Goal: Navigation & Orientation: Find specific page/section

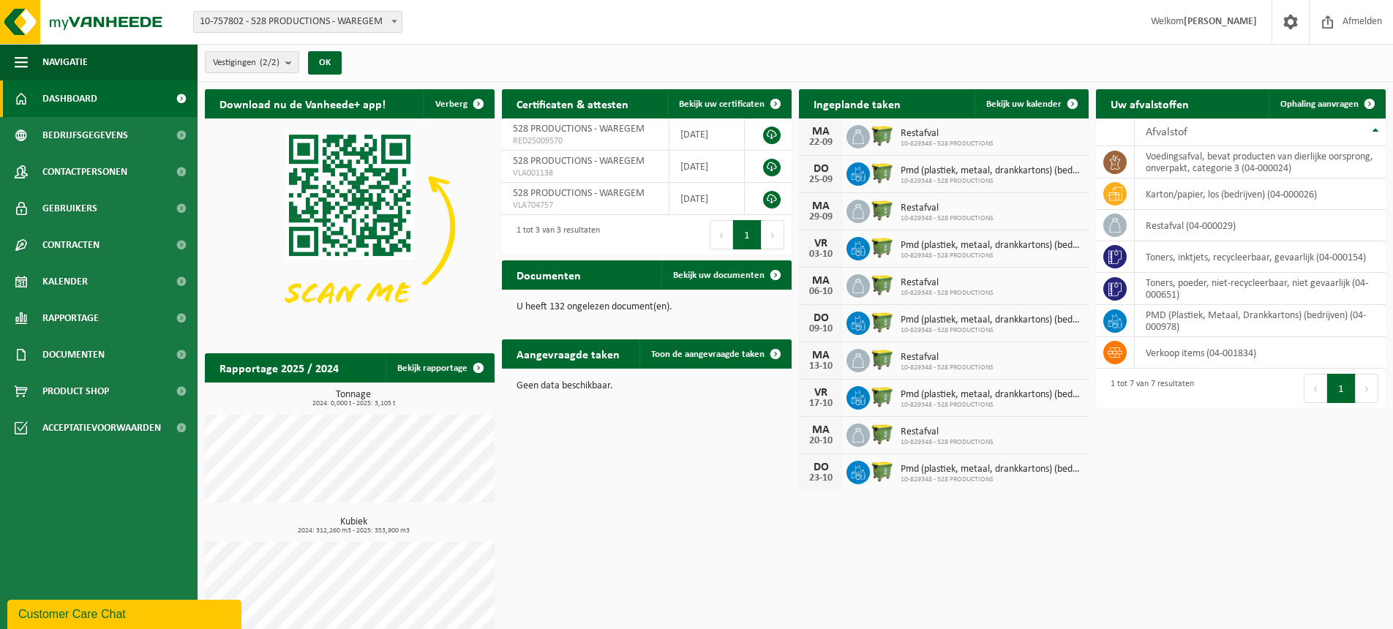
scroll to position [10, 0]
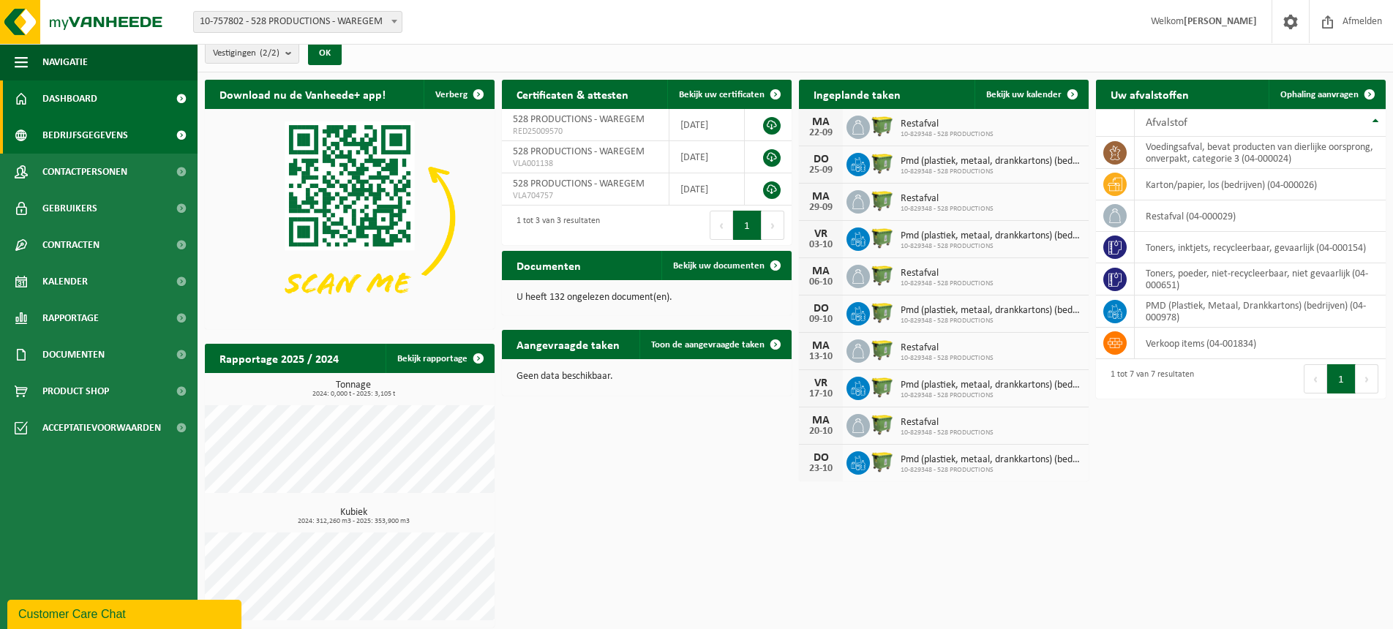
click at [102, 135] on span "Bedrijfsgegevens" at bounding box center [85, 135] width 86 height 37
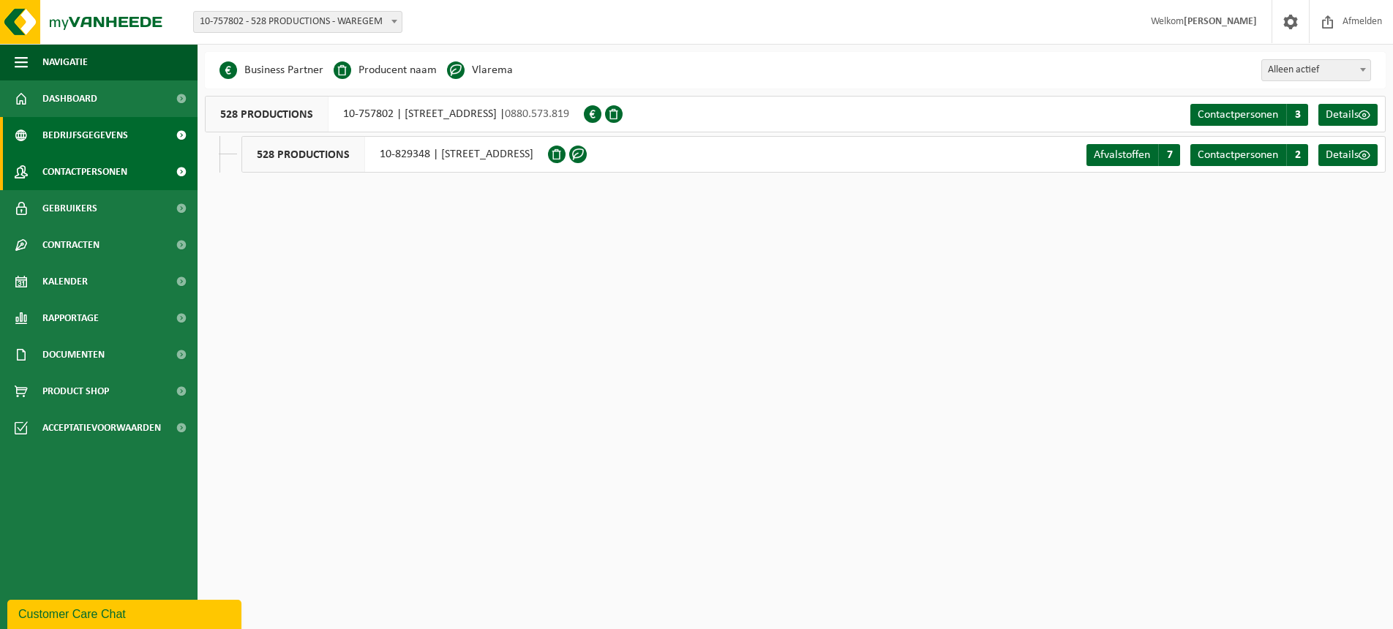
click at [92, 171] on span "Contactpersonen" at bounding box center [84, 172] width 85 height 37
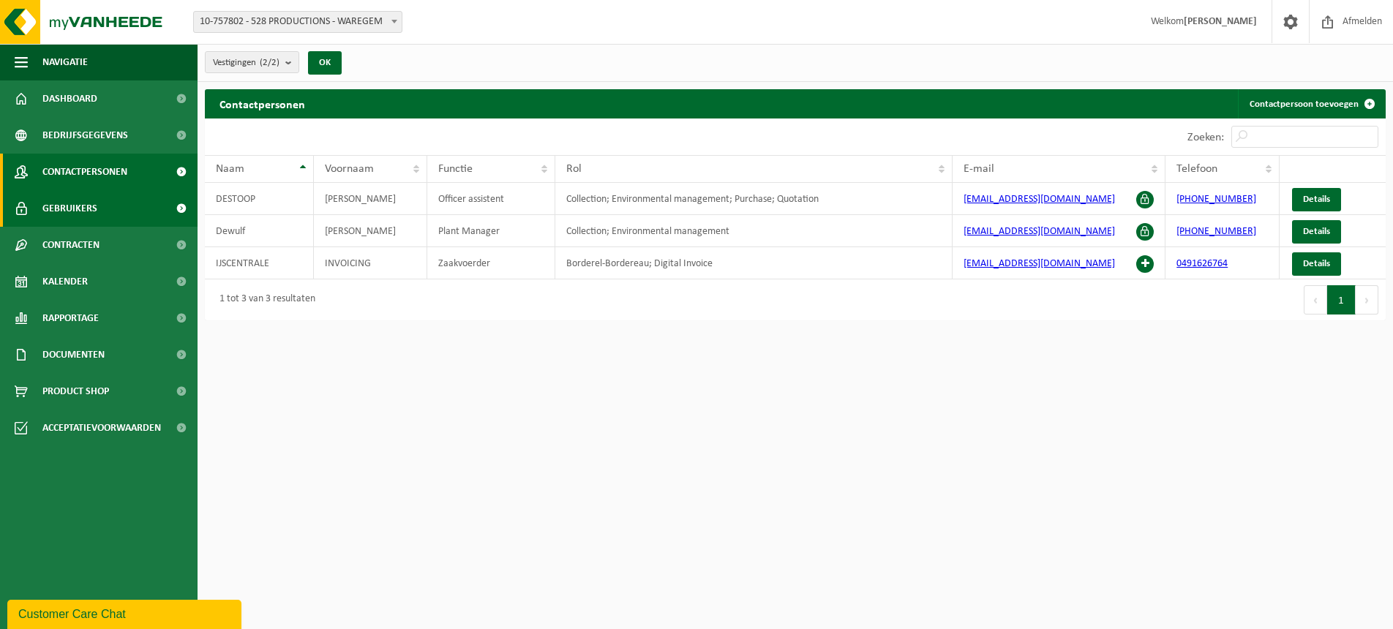
click at [73, 207] on span "Gebruikers" at bounding box center [69, 208] width 55 height 37
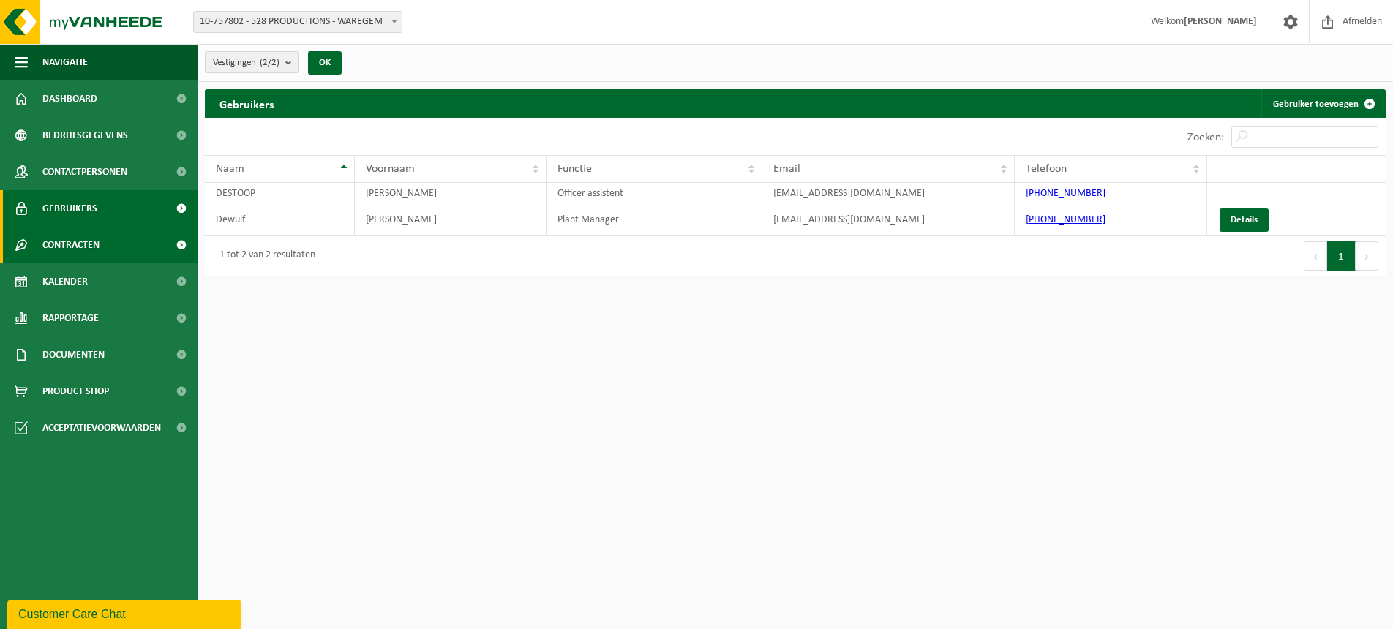
click at [72, 242] on span "Contracten" at bounding box center [70, 245] width 57 height 37
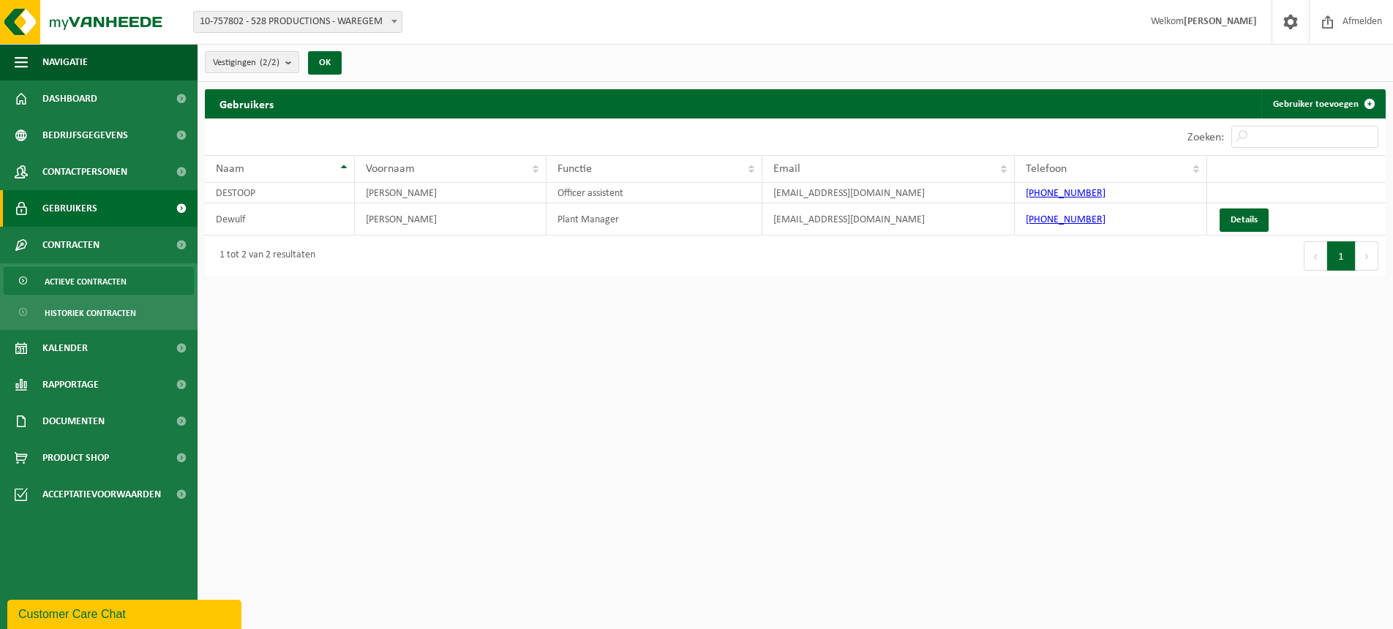
click at [82, 281] on span "Actieve contracten" at bounding box center [86, 282] width 82 height 28
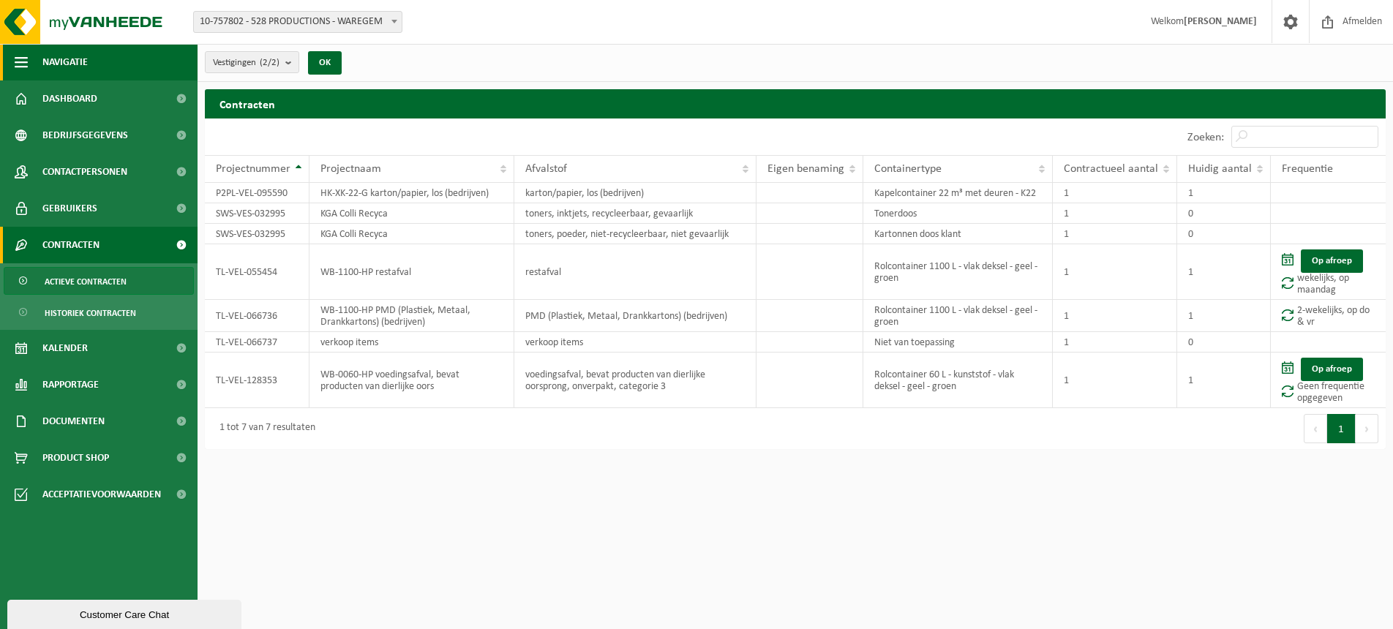
click at [18, 61] on span "button" at bounding box center [21, 62] width 13 height 37
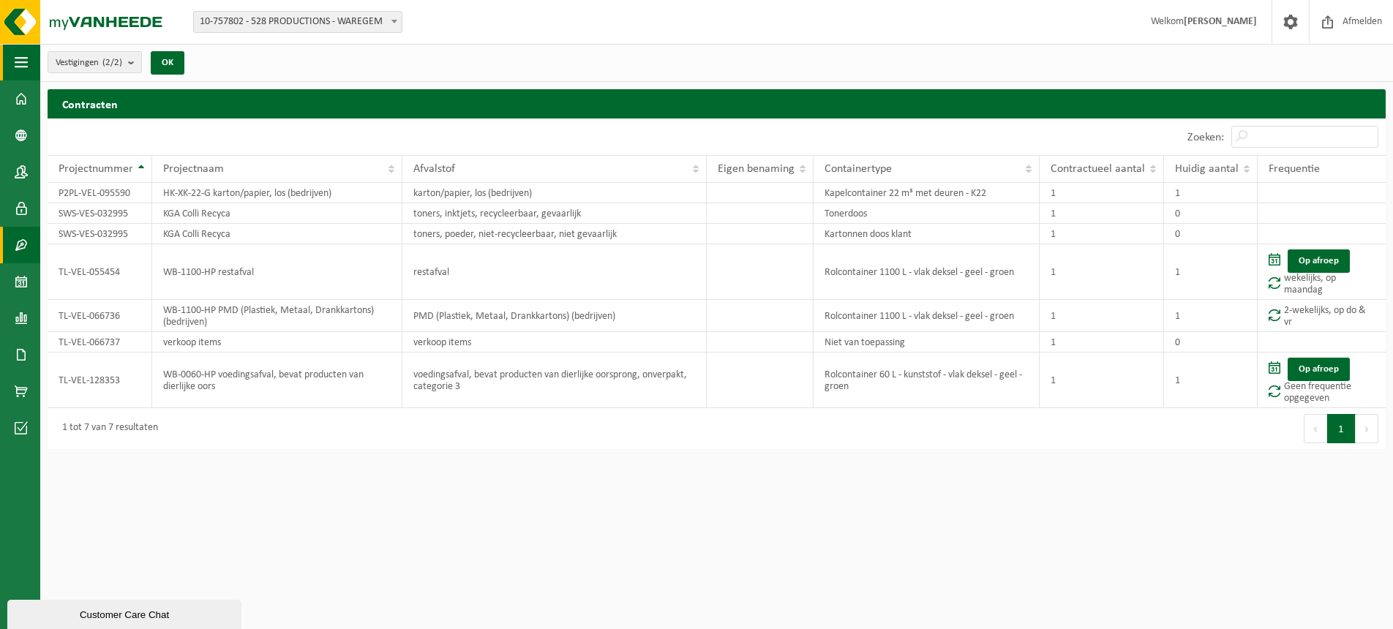
click at [18, 61] on span "button" at bounding box center [21, 62] width 13 height 37
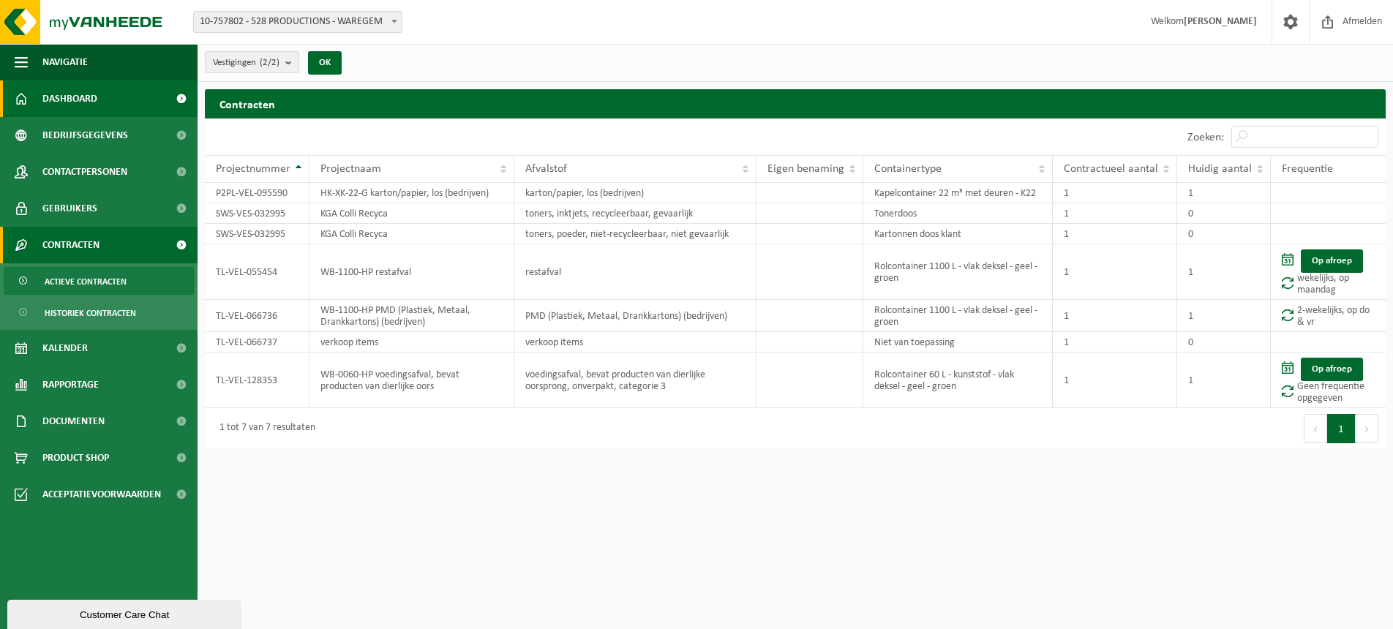
click at [67, 98] on span "Dashboard" at bounding box center [69, 98] width 55 height 37
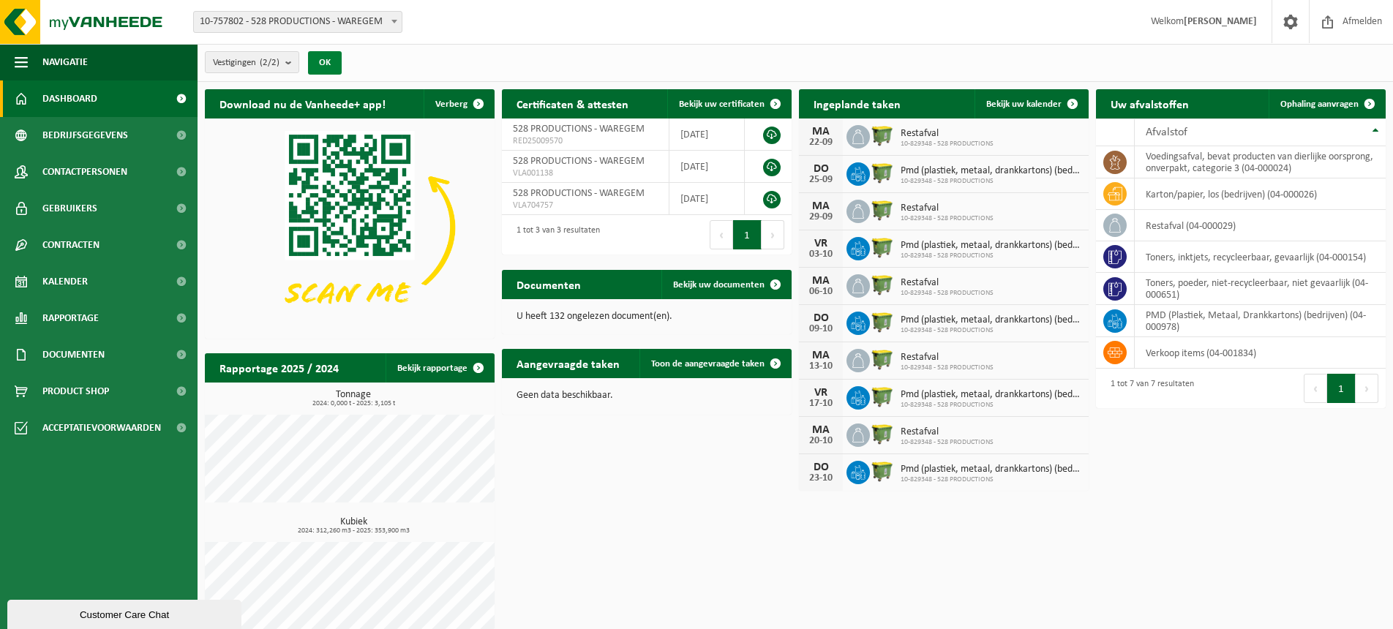
click at [330, 56] on button "OK" at bounding box center [325, 62] width 34 height 23
